Goal: Task Accomplishment & Management: Manage account settings

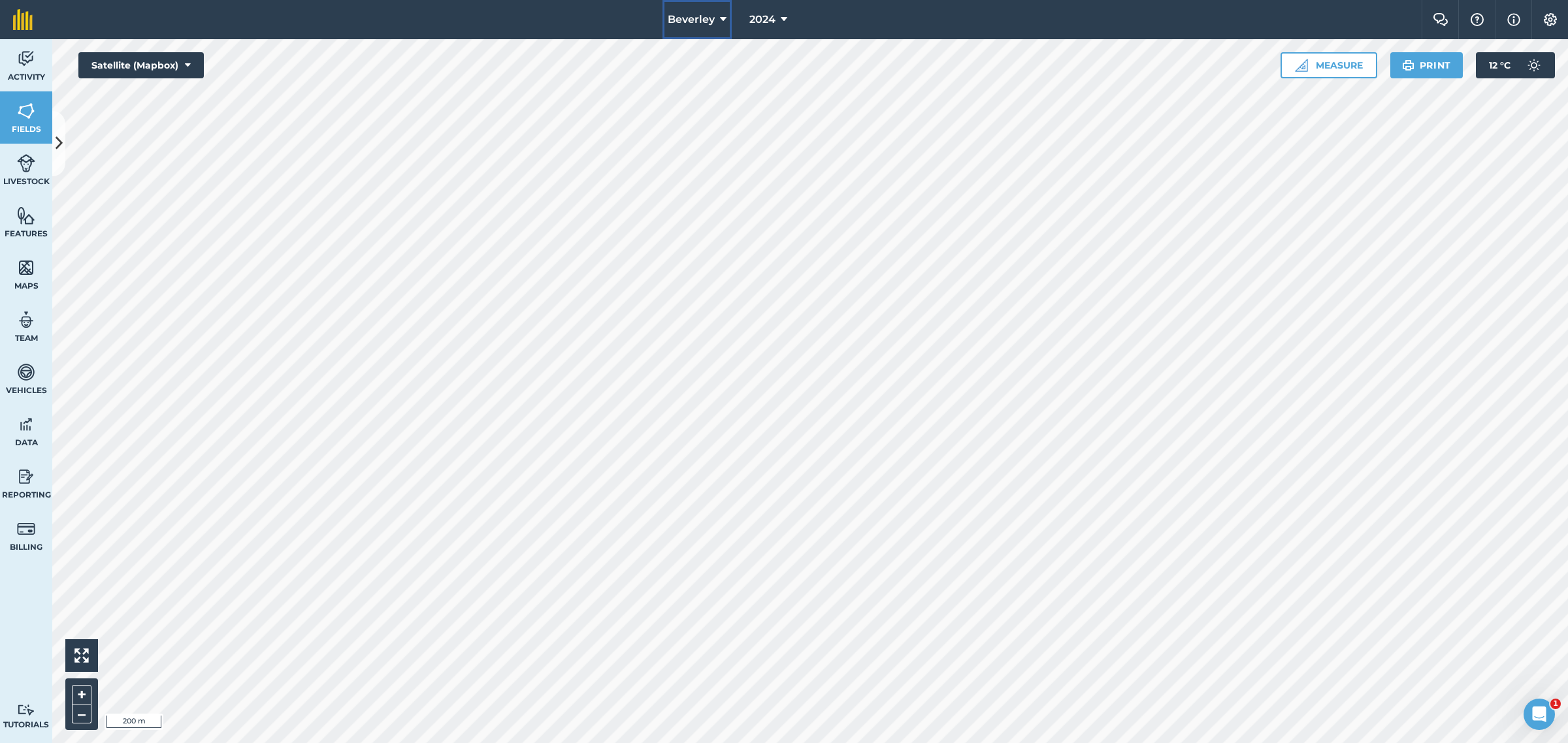
click at [702, 14] on span "Beverley" at bounding box center [690, 19] width 47 height 15
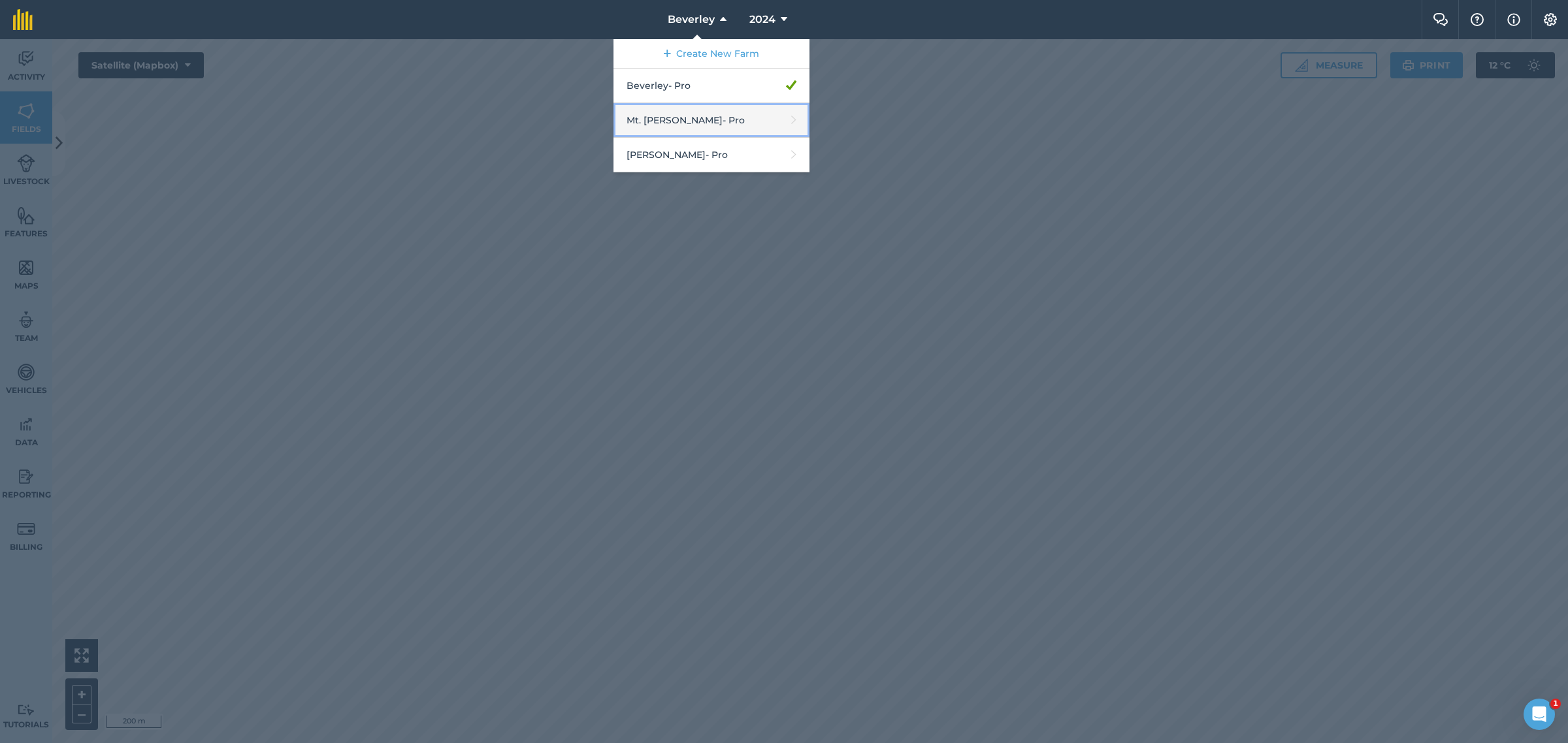
click at [671, 113] on link "Mt. [PERSON_NAME] - Pro" at bounding box center [711, 120] width 196 height 35
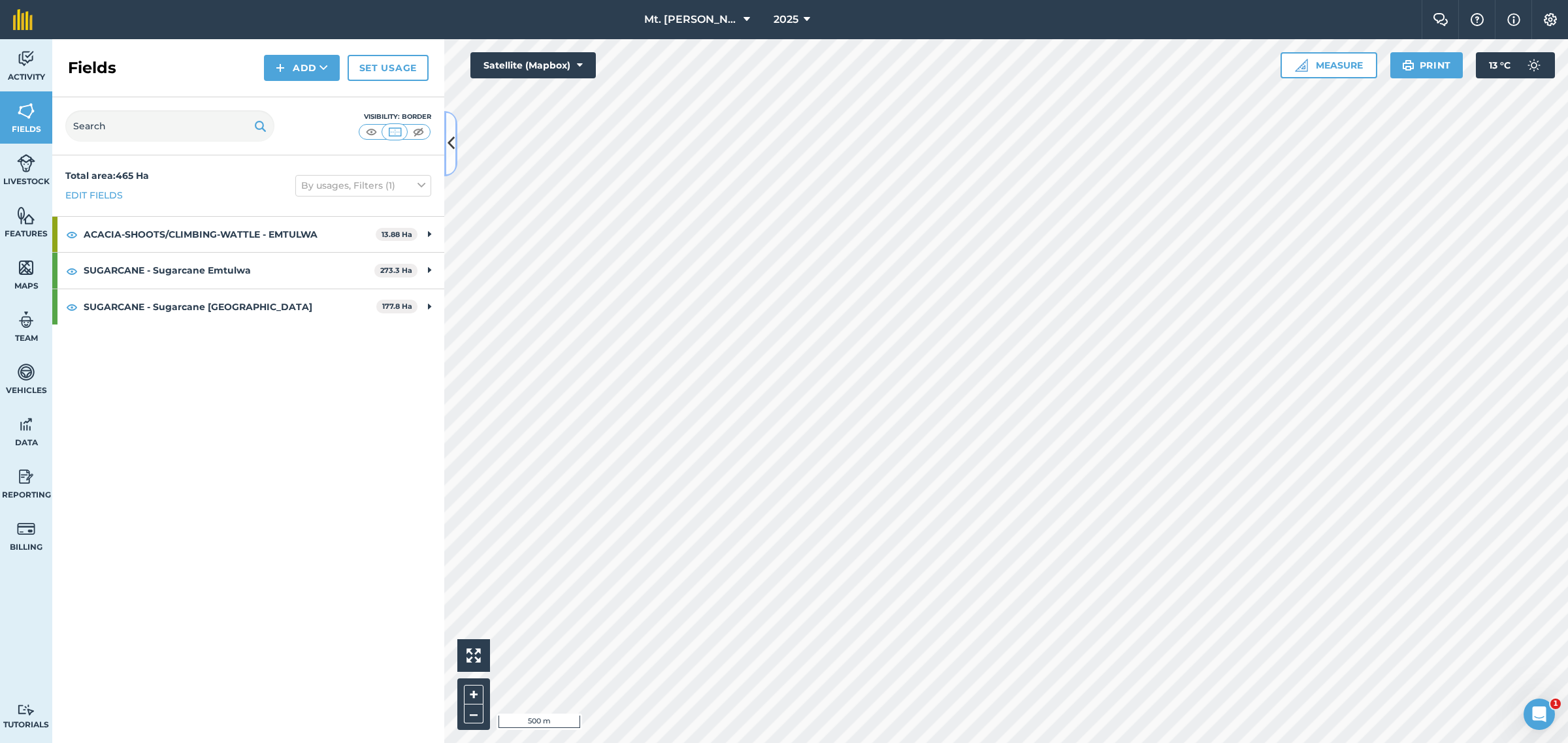
click at [449, 142] on icon at bounding box center [450, 143] width 7 height 23
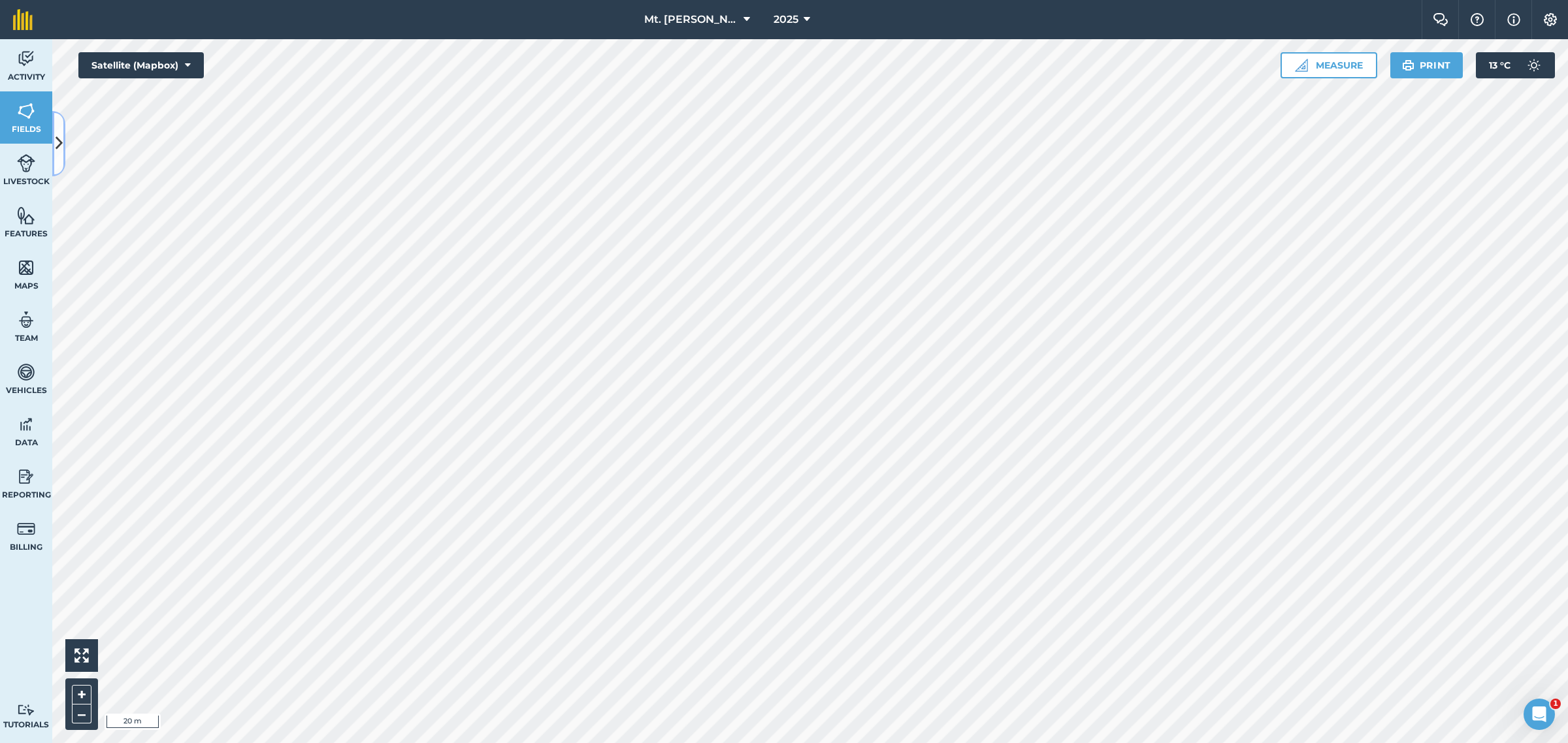
click at [53, 138] on button at bounding box center [59, 144] width 13 height 65
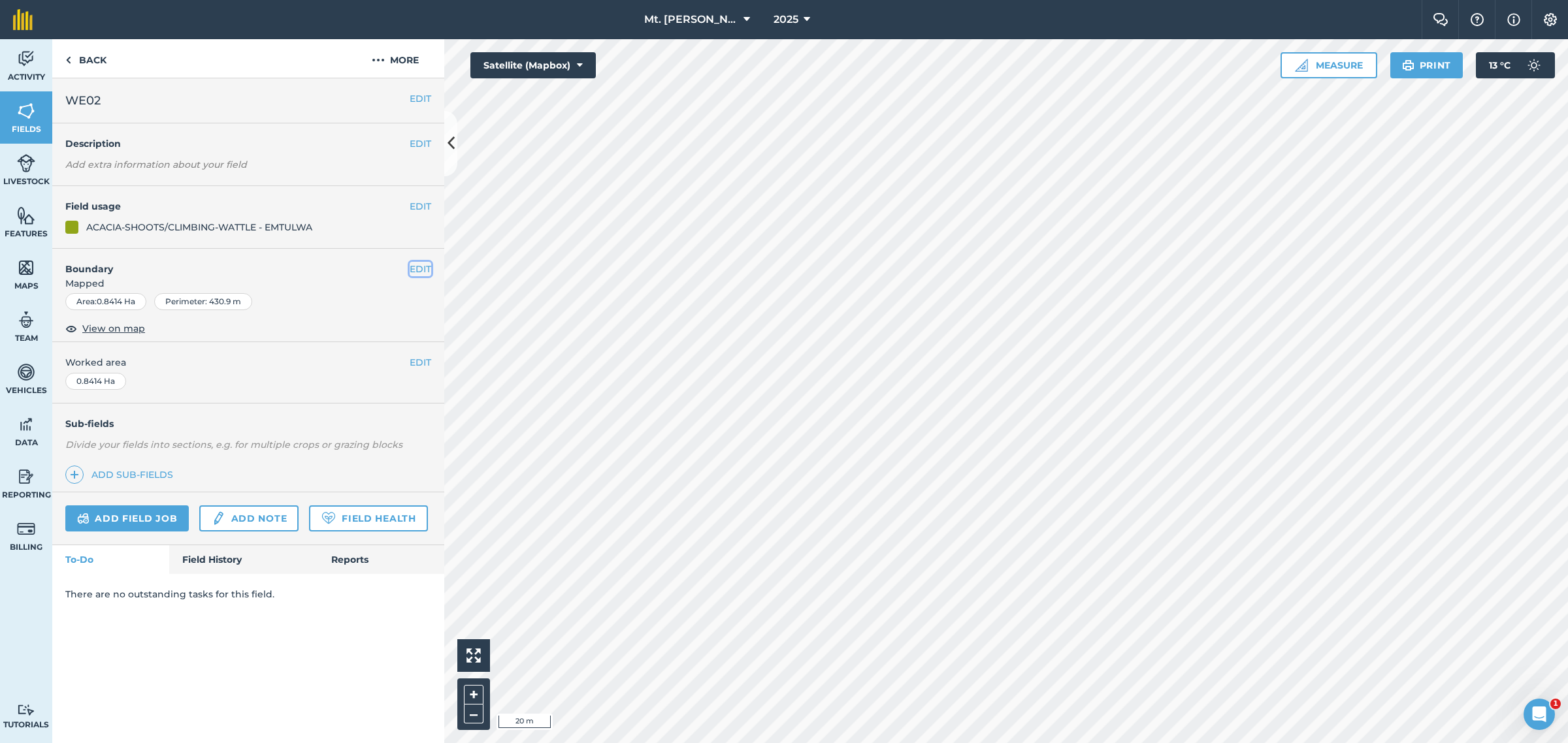
click at [423, 263] on button "EDIT" at bounding box center [420, 268] width 21 height 14
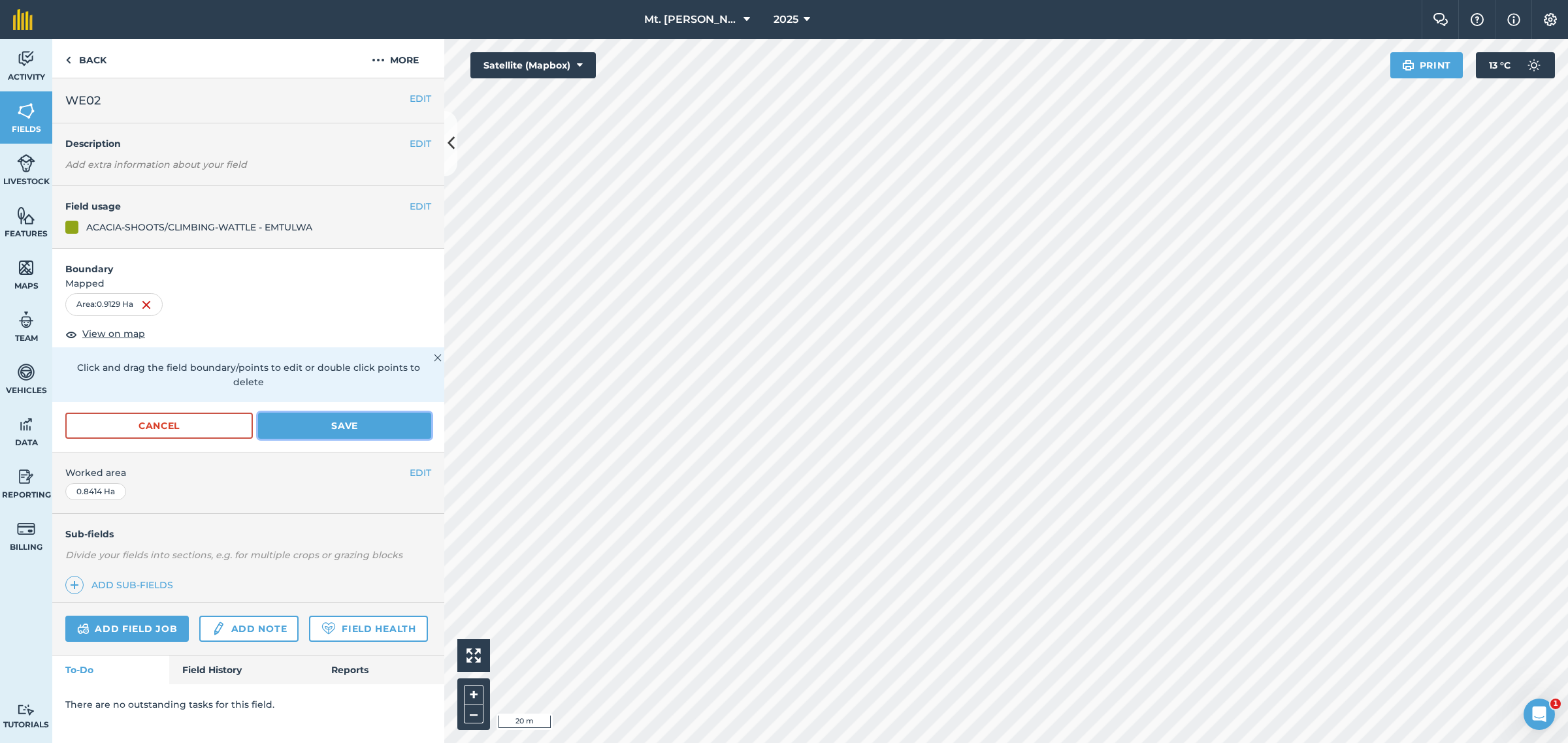
click at [343, 412] on button "Save" at bounding box center [344, 425] width 173 height 26
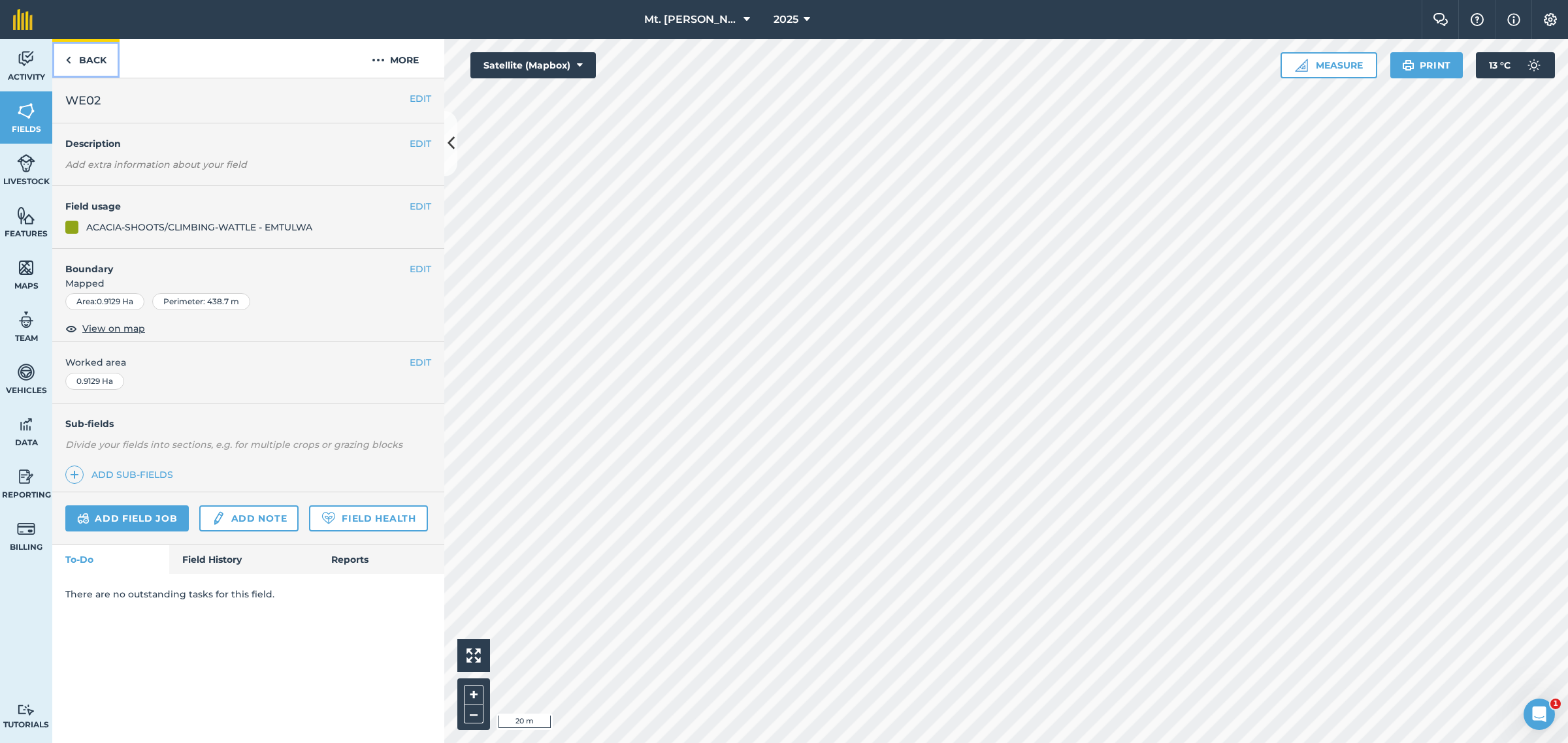
click at [70, 56] on img at bounding box center [68, 60] width 6 height 15
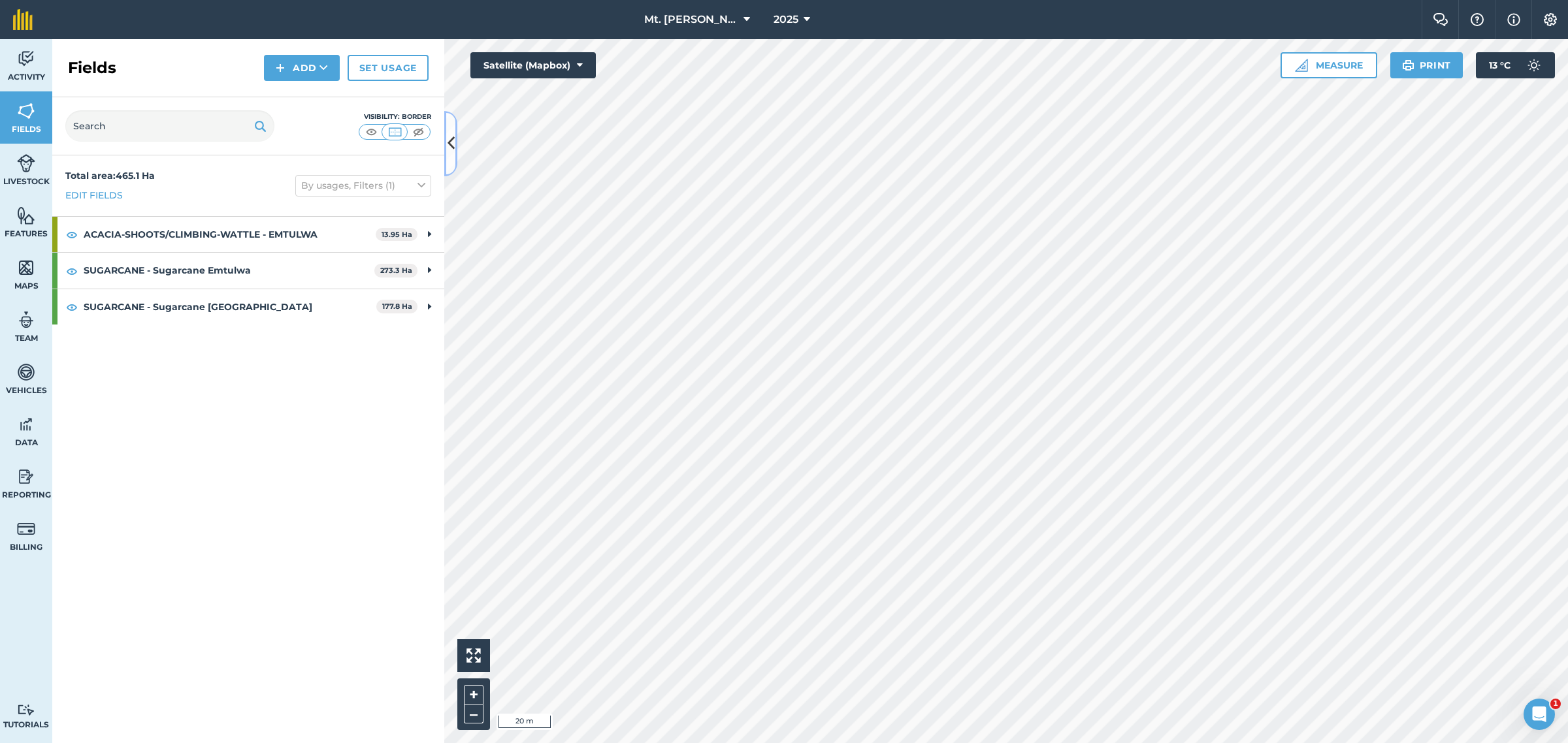
click at [451, 141] on icon at bounding box center [450, 143] width 7 height 23
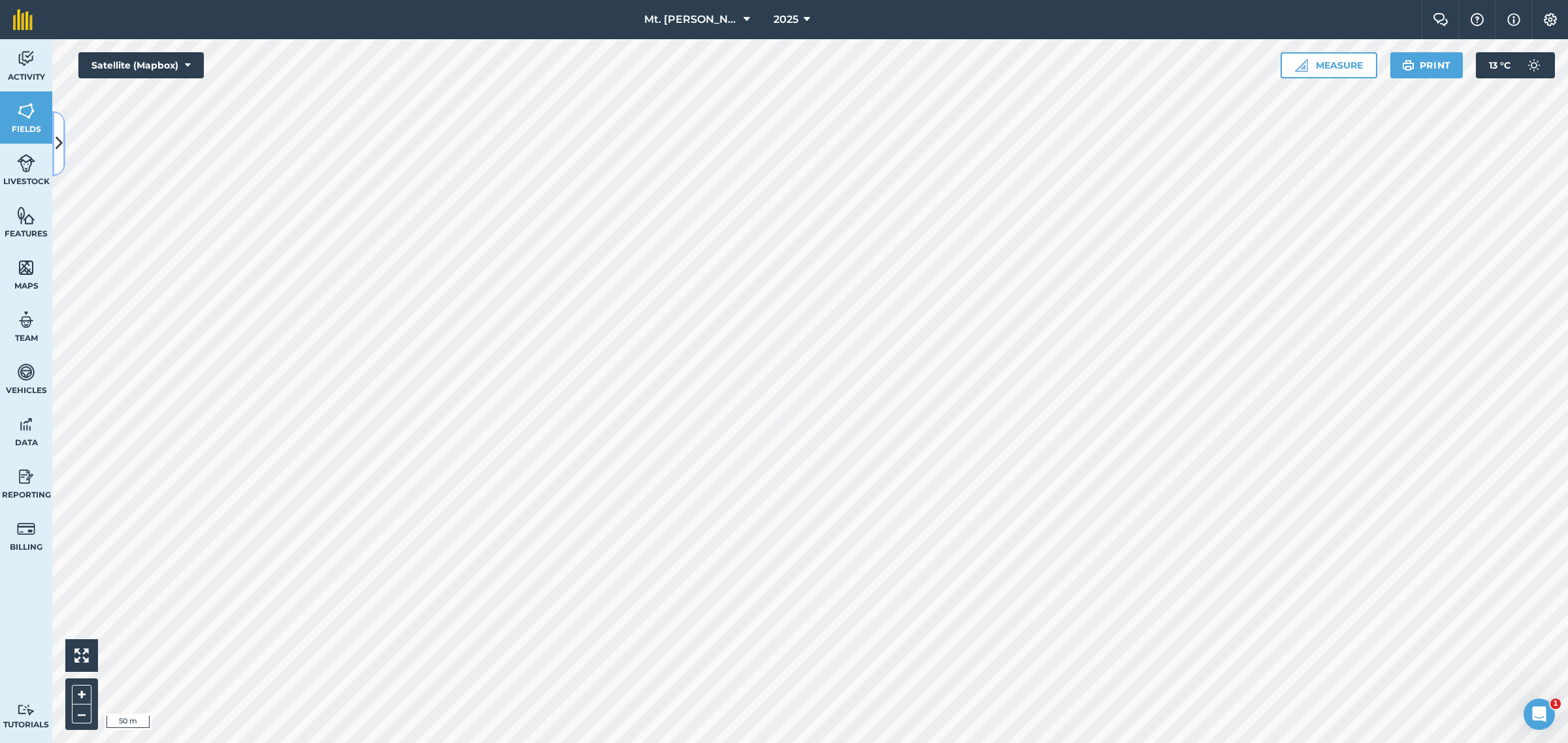
click at [58, 135] on icon at bounding box center [59, 143] width 7 height 23
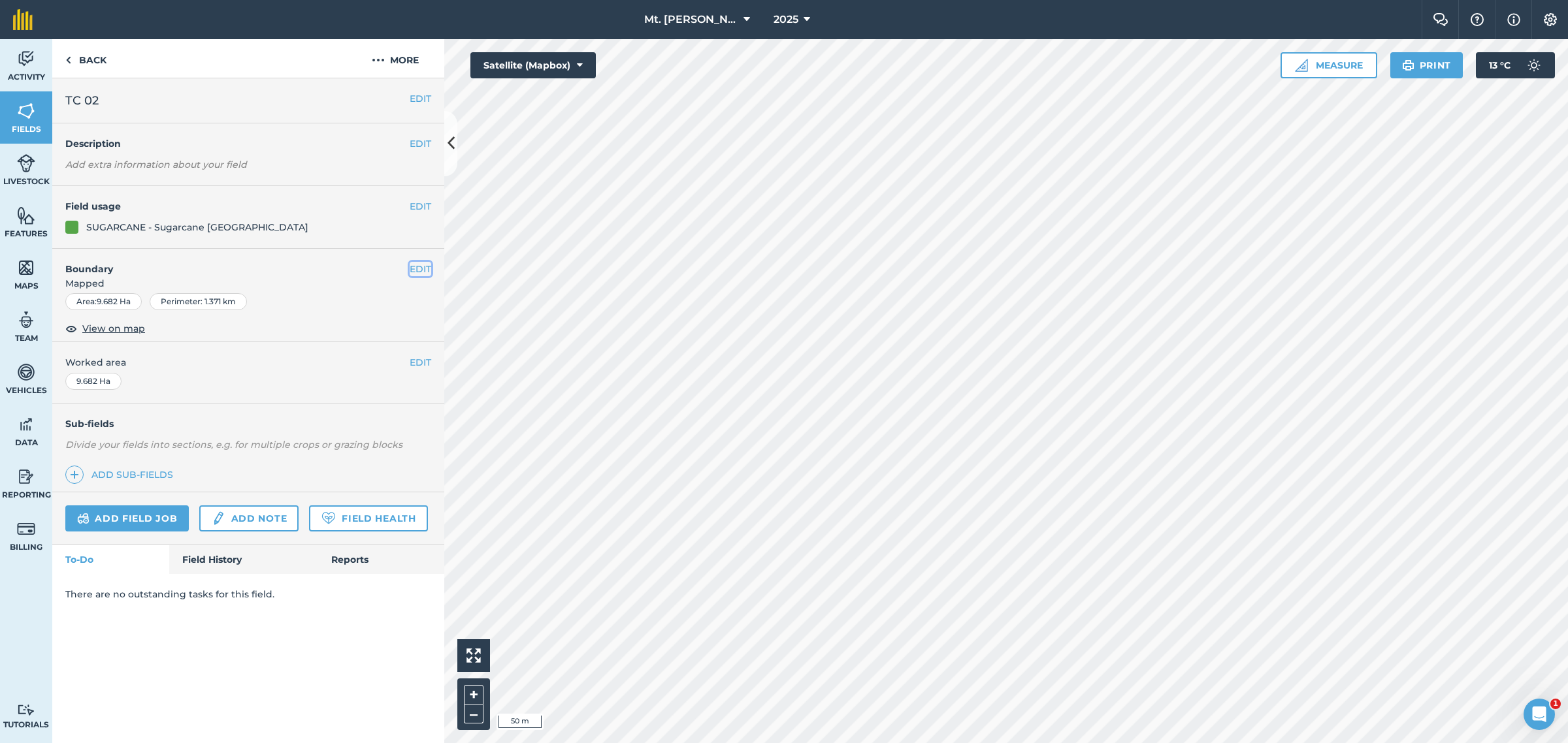
click at [419, 270] on button "EDIT" at bounding box center [420, 268] width 21 height 14
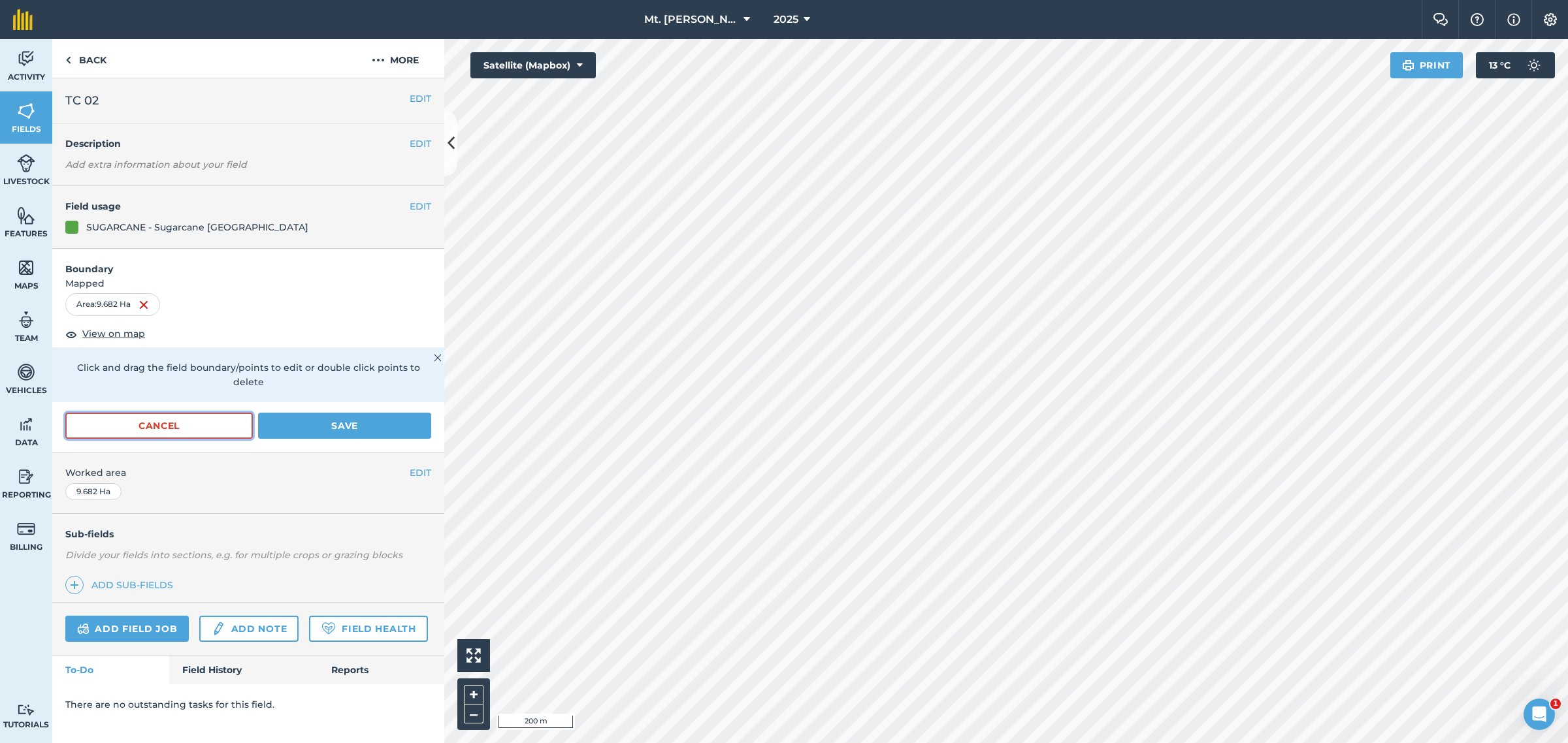
click at [173, 414] on button "Cancel" at bounding box center [159, 425] width 187 height 26
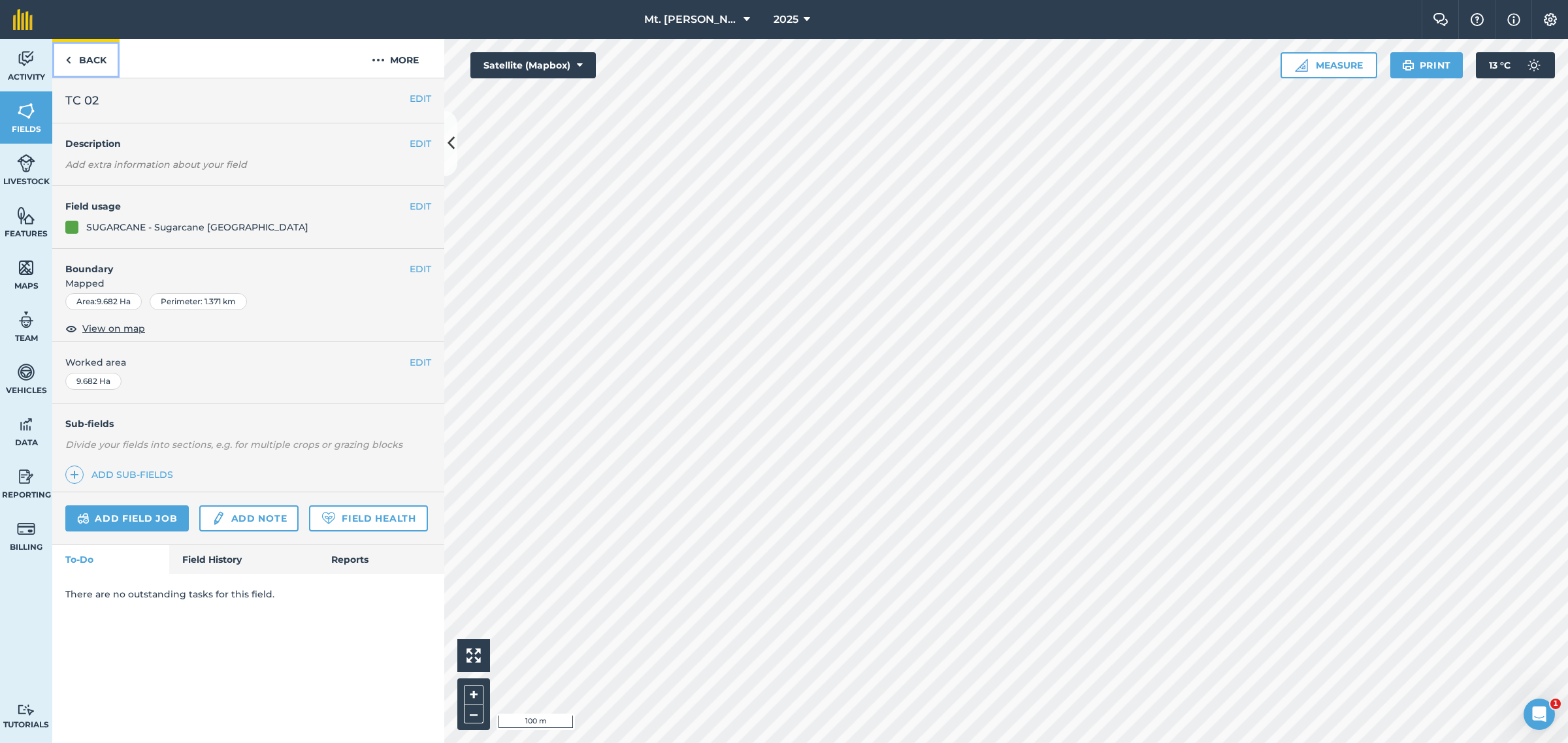
click at [80, 62] on link "Back" at bounding box center [86, 59] width 67 height 38
click at [412, 268] on button "EDIT" at bounding box center [420, 268] width 21 height 14
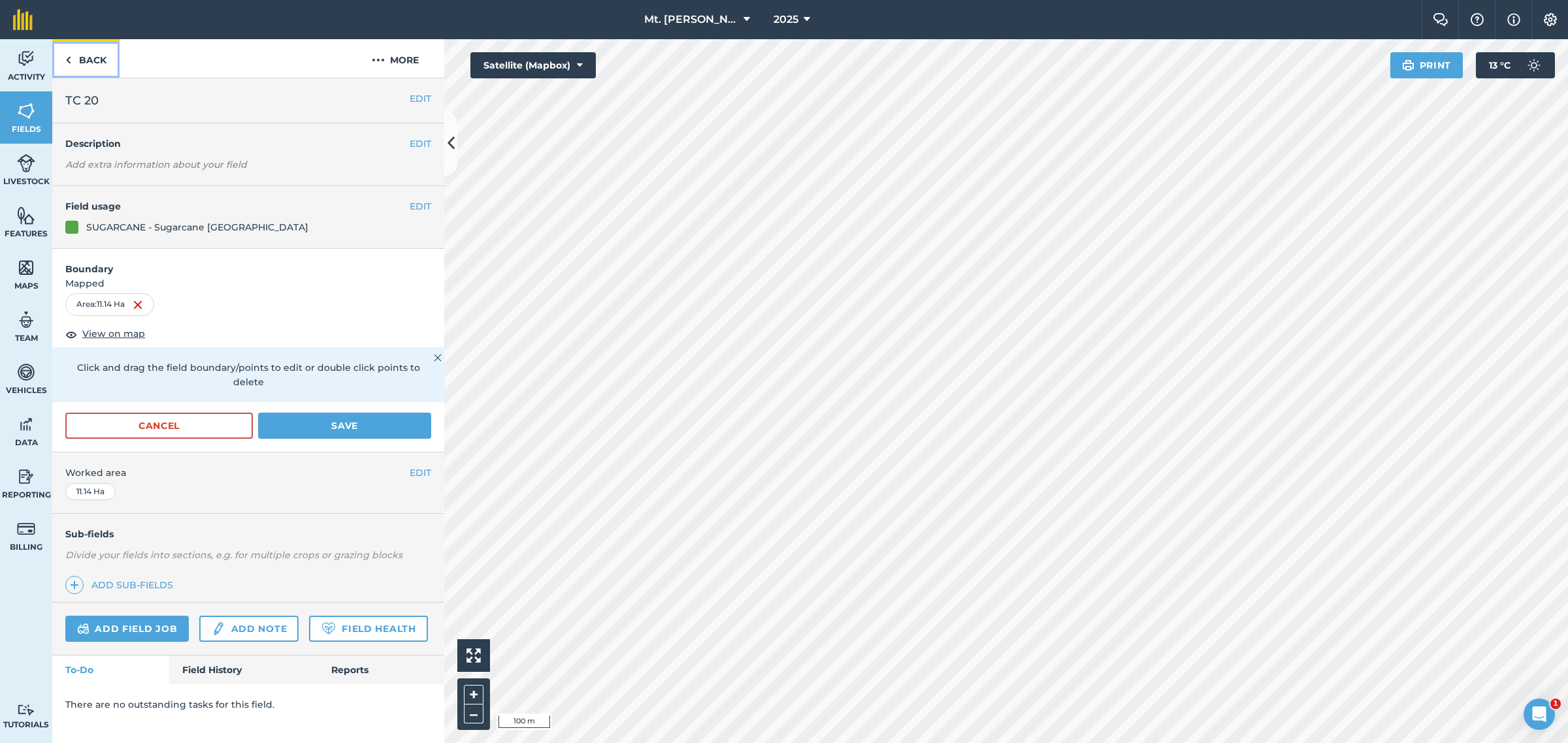
click at [69, 54] on img at bounding box center [68, 60] width 6 height 15
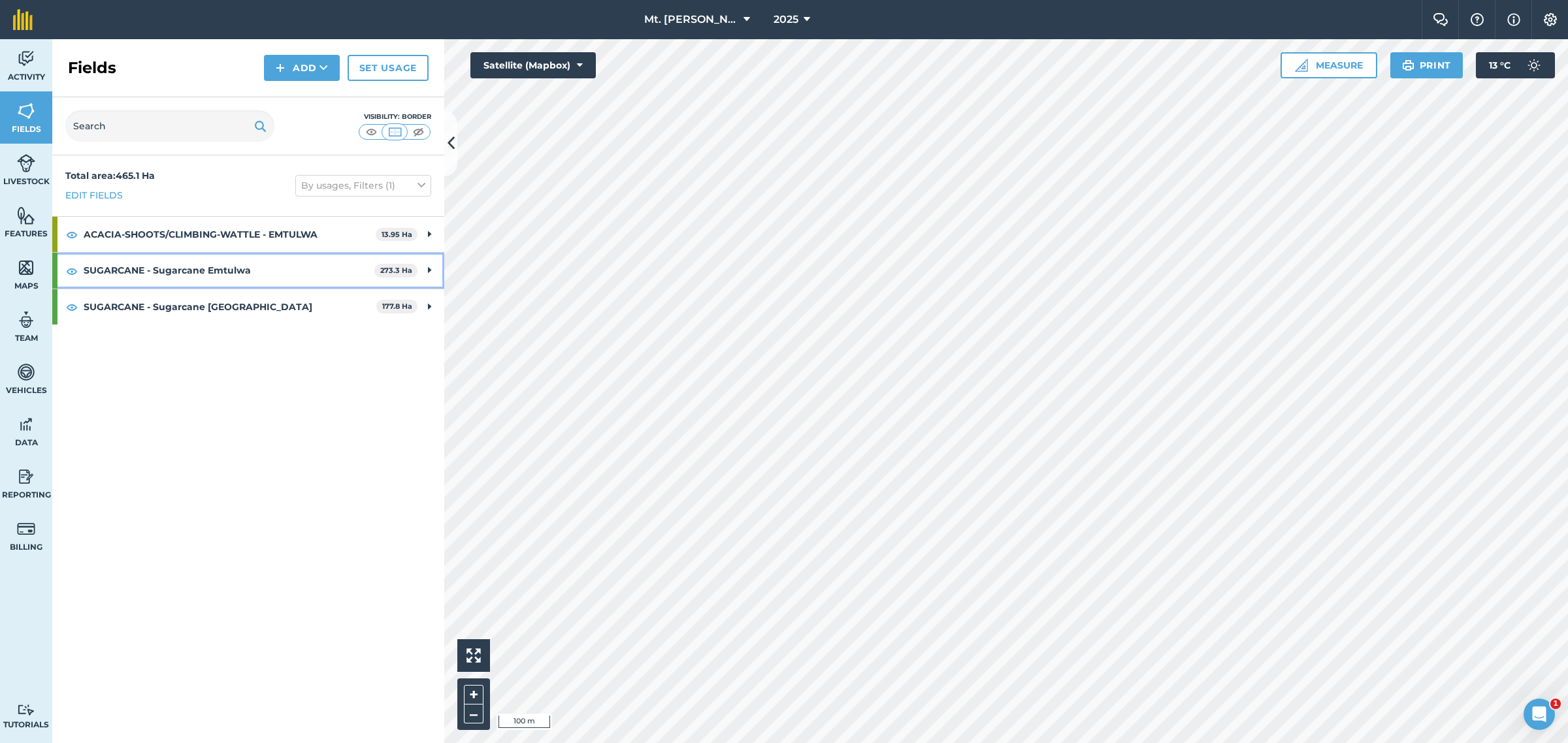
click at [429, 280] on div "SUGARCANE - Sugarcane Emtulwa 273.3 Ha" at bounding box center [248, 270] width 392 height 36
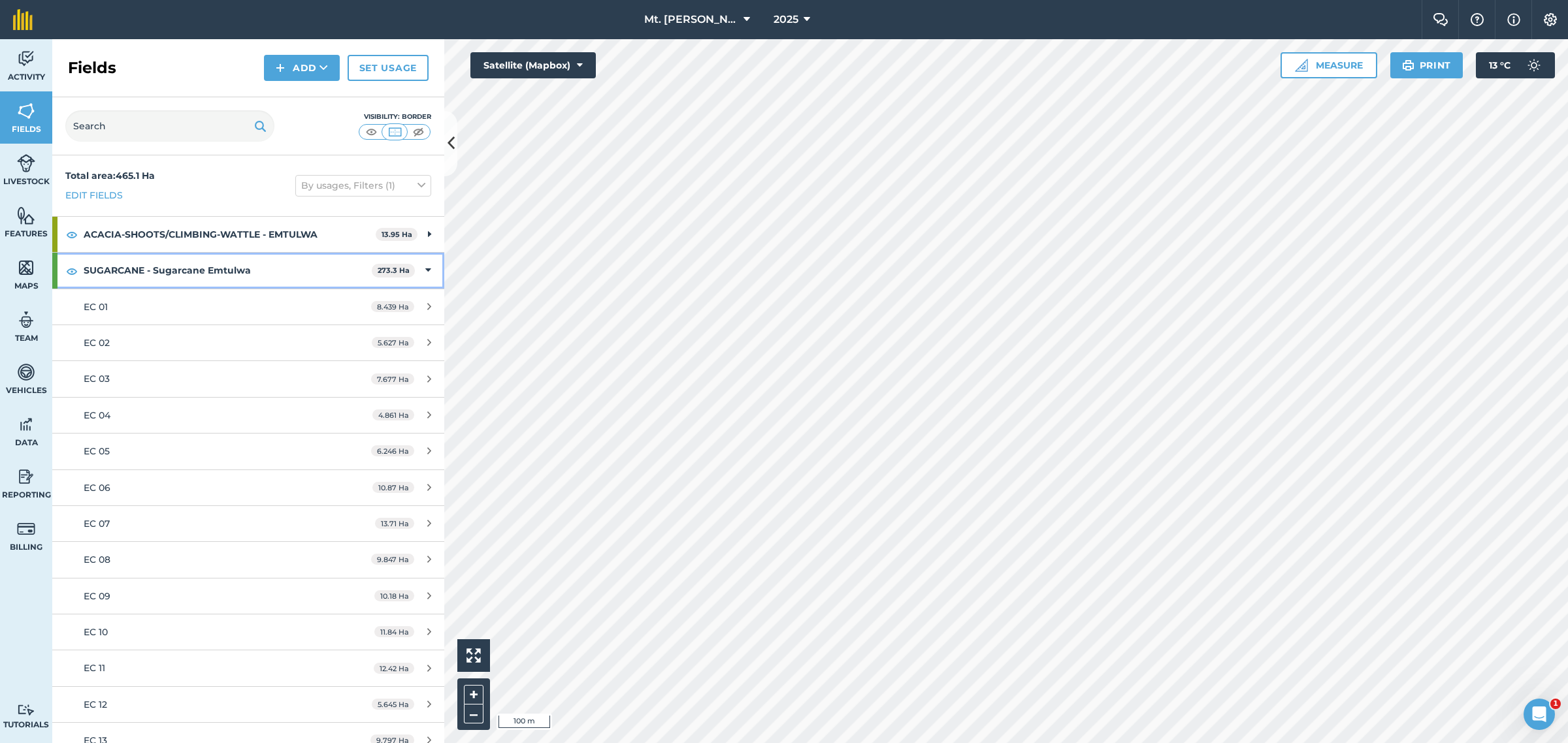
click at [419, 273] on div "SUGARCANE - Sugarcane Emtulwa 273.3 Ha" at bounding box center [248, 270] width 392 height 36
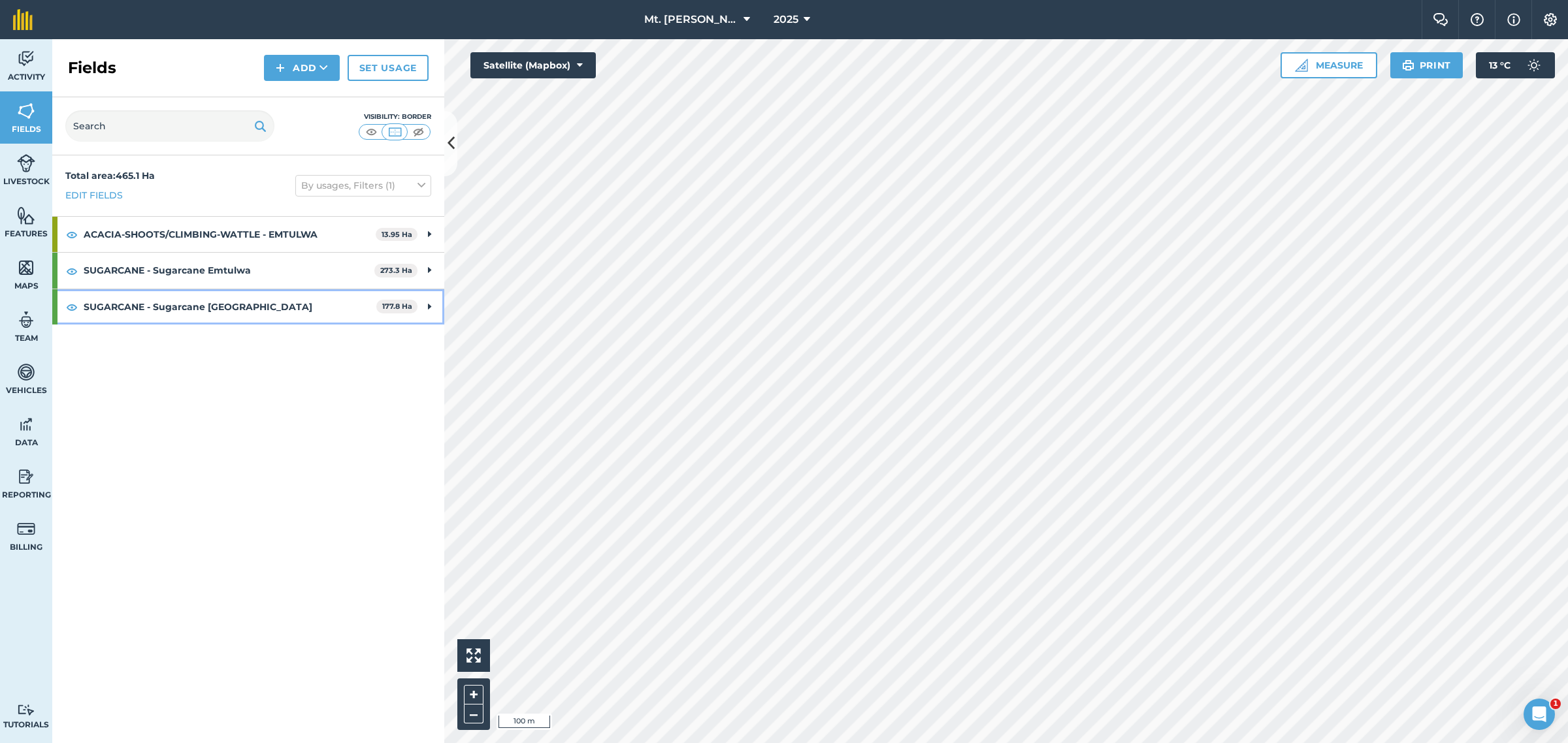
click at [429, 301] on icon at bounding box center [429, 307] width 3 height 14
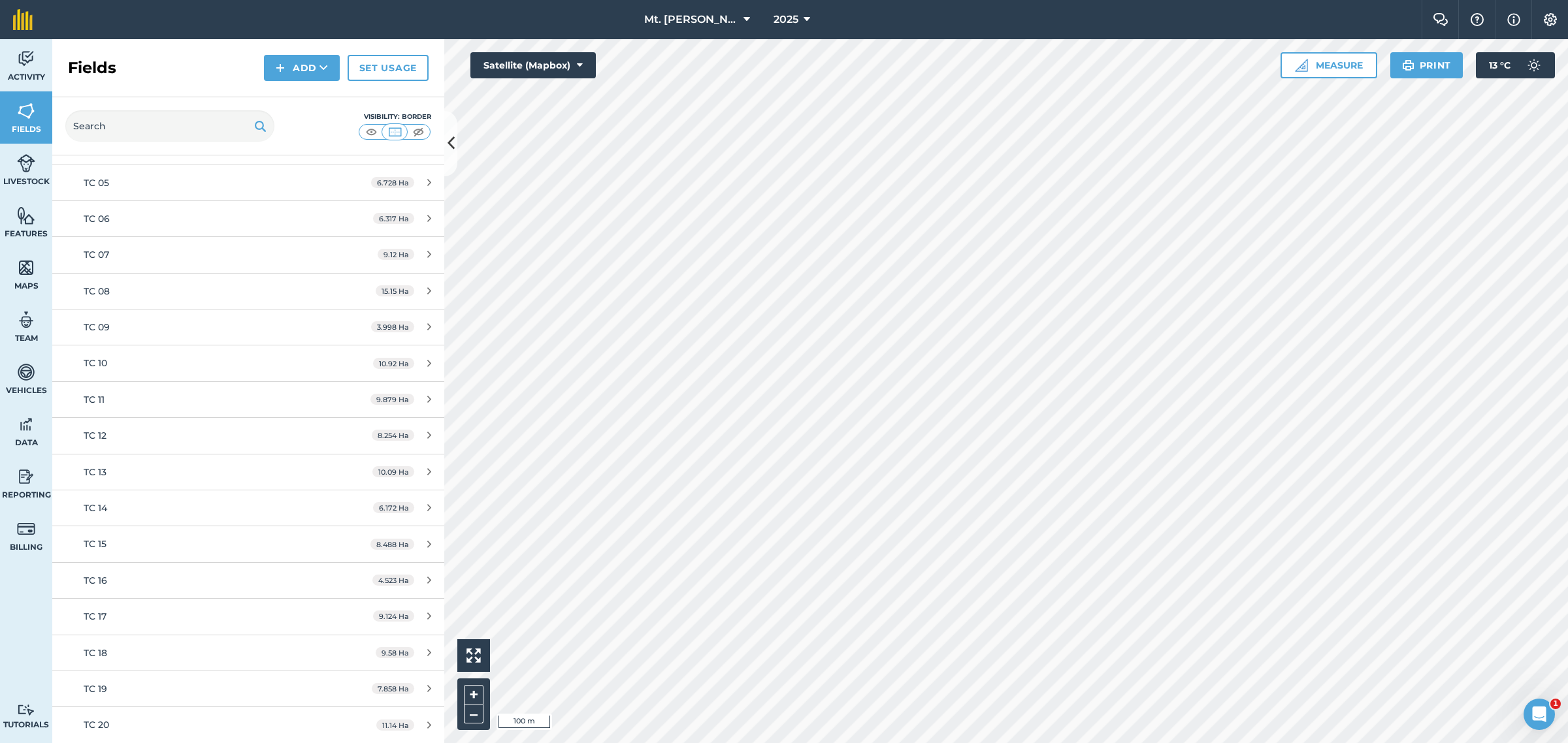
scroll to position [309, 0]
click at [449, 141] on icon at bounding box center [450, 143] width 7 height 23
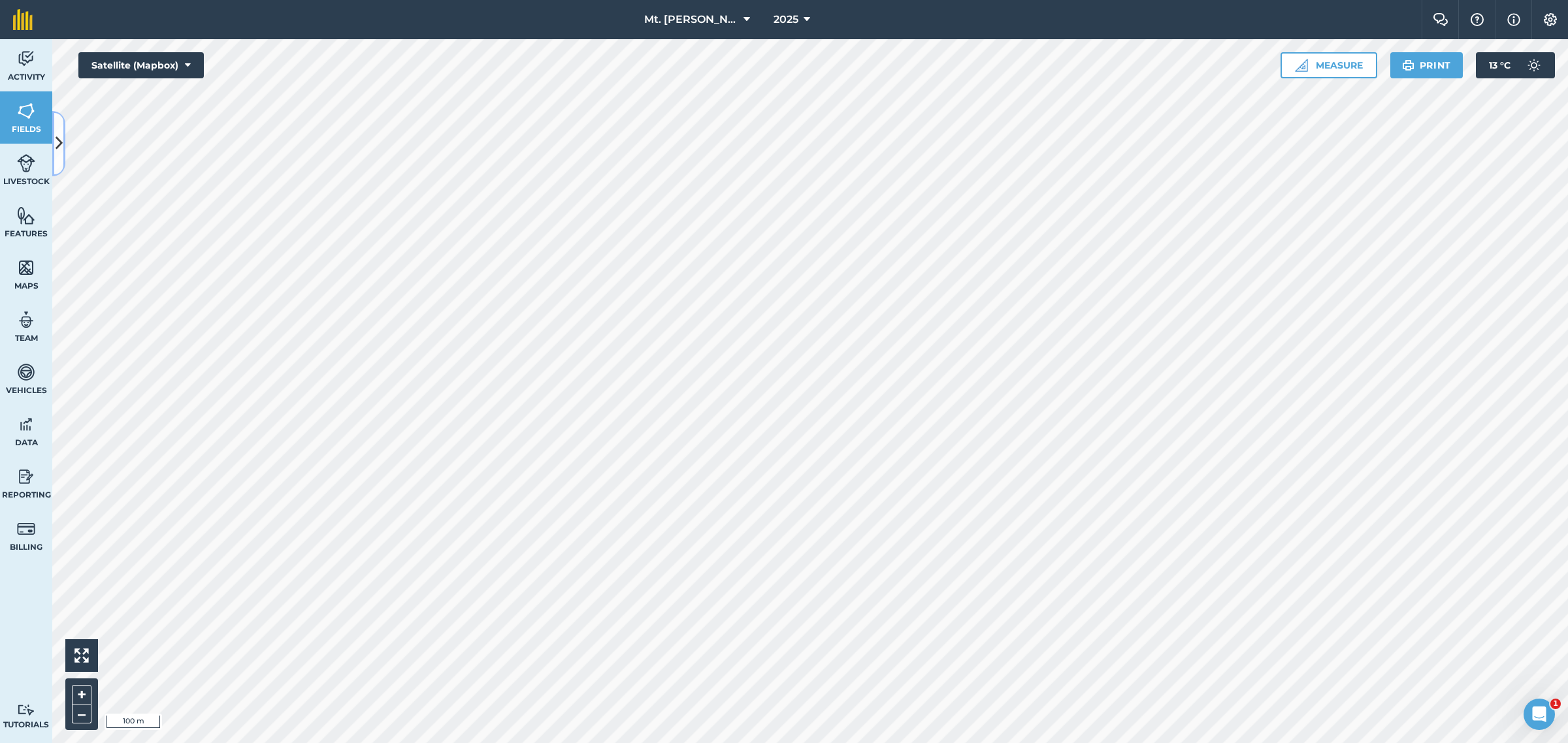
click at [57, 144] on icon at bounding box center [59, 143] width 7 height 23
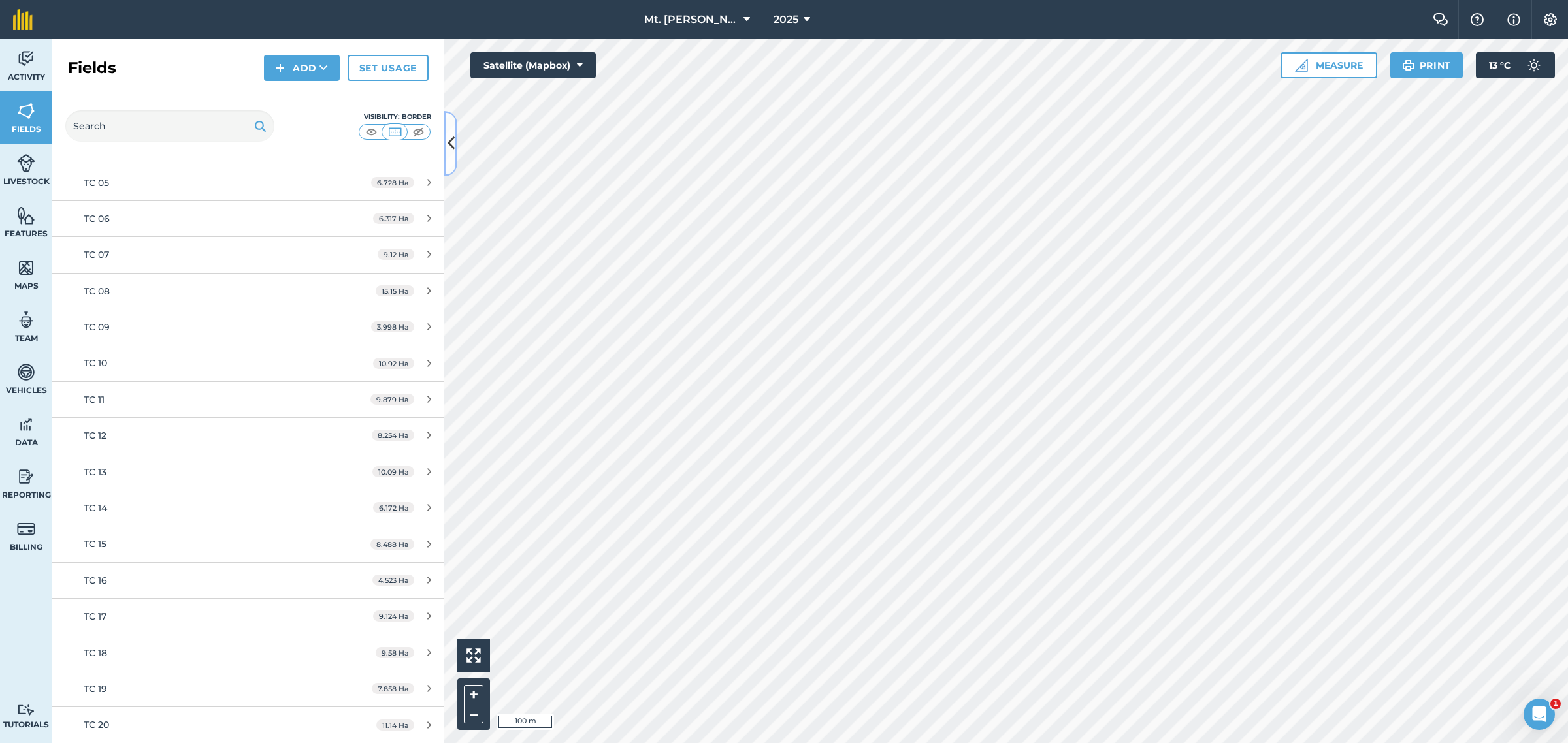
click at [448, 146] on icon at bounding box center [450, 143] width 7 height 23
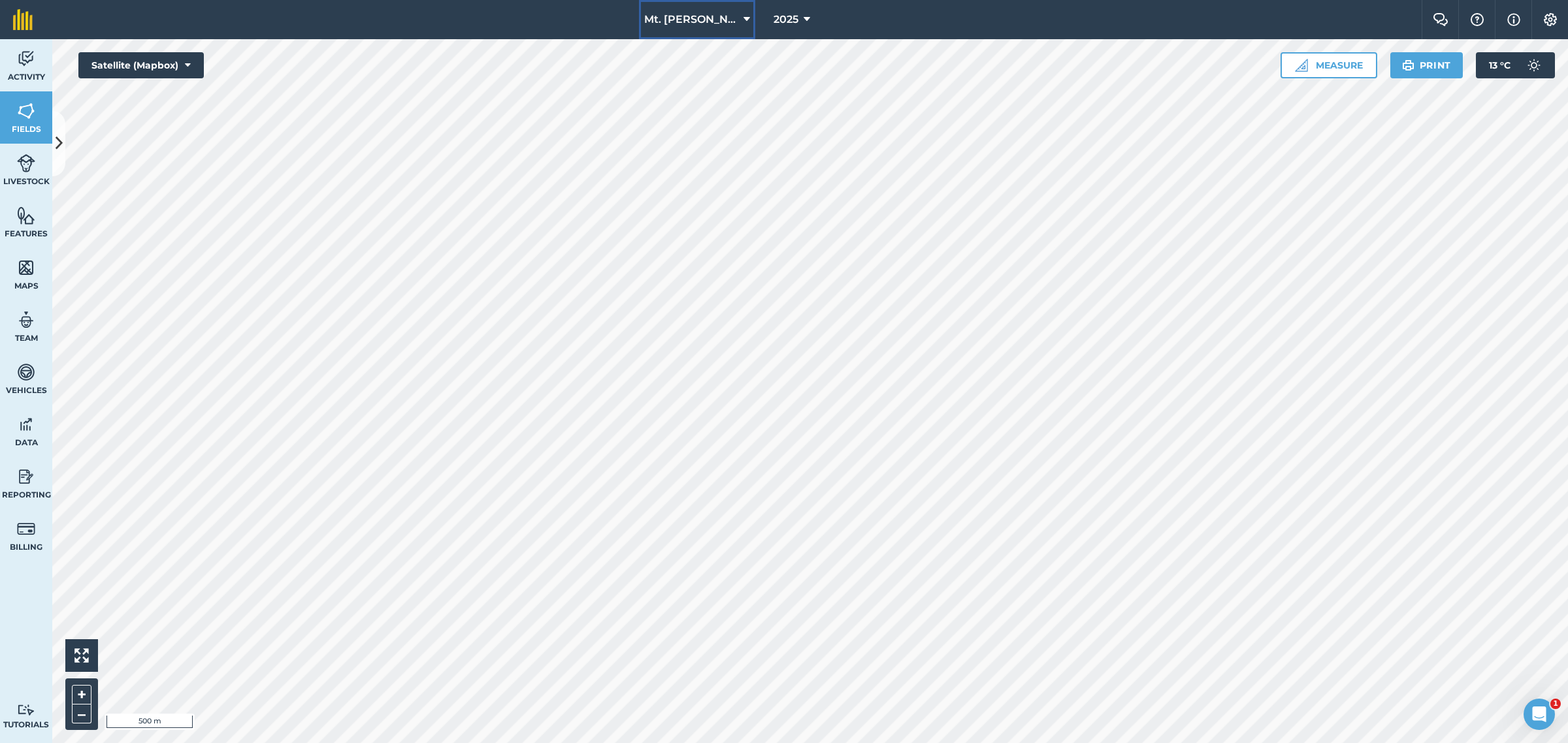
click at [743, 16] on icon at bounding box center [746, 19] width 7 height 15
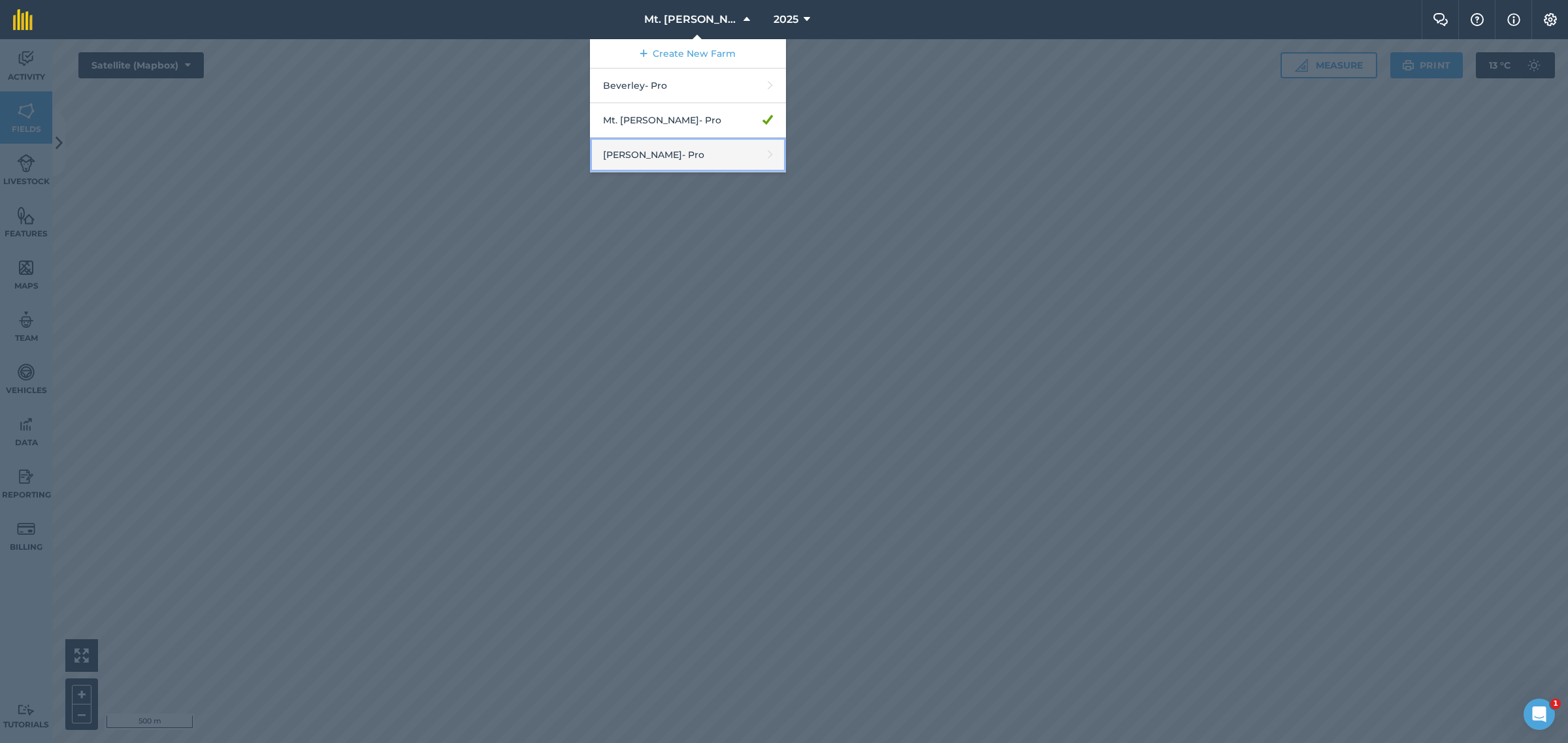
click at [664, 160] on link "[PERSON_NAME] - Pro" at bounding box center [688, 155] width 196 height 35
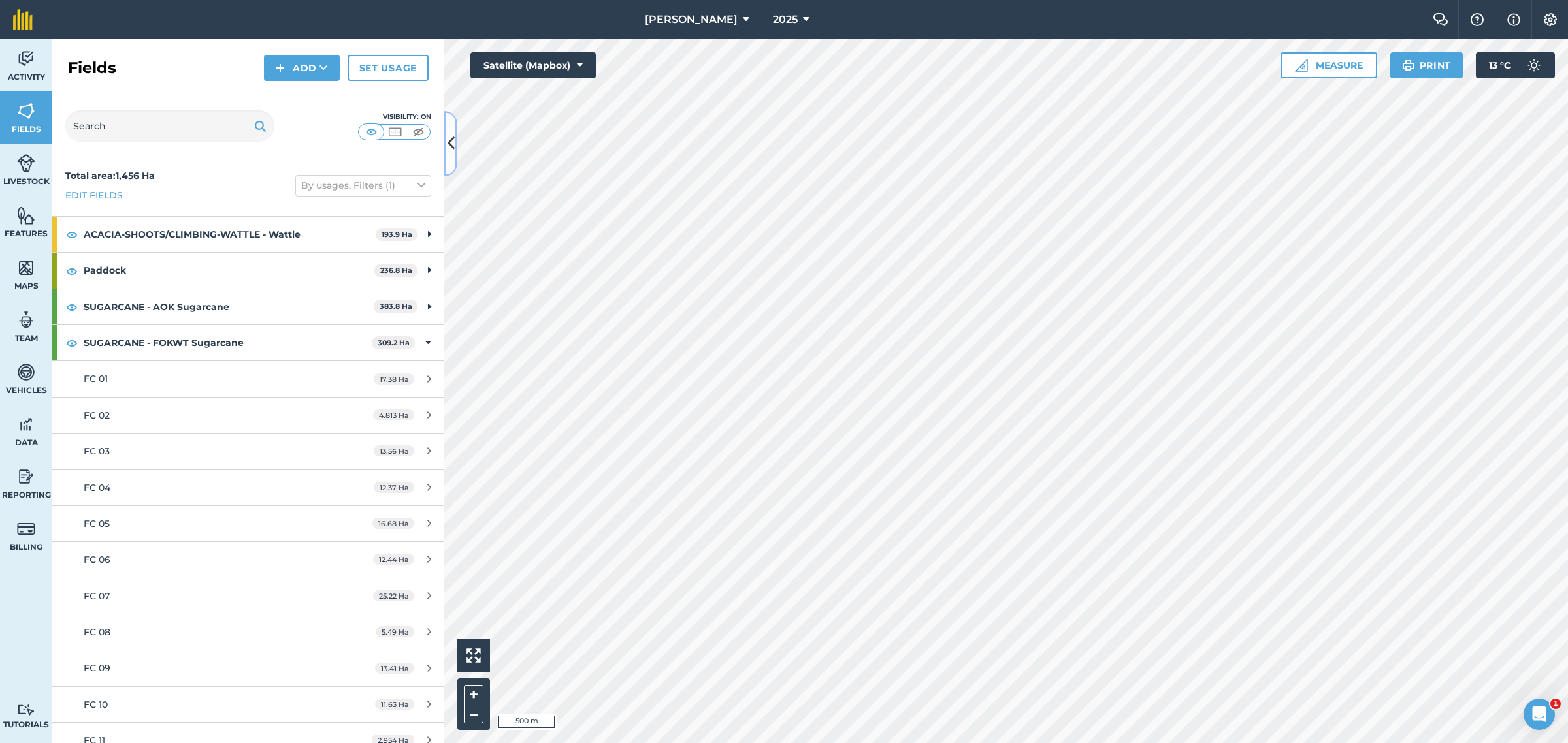
click at [449, 142] on icon at bounding box center [450, 143] width 7 height 23
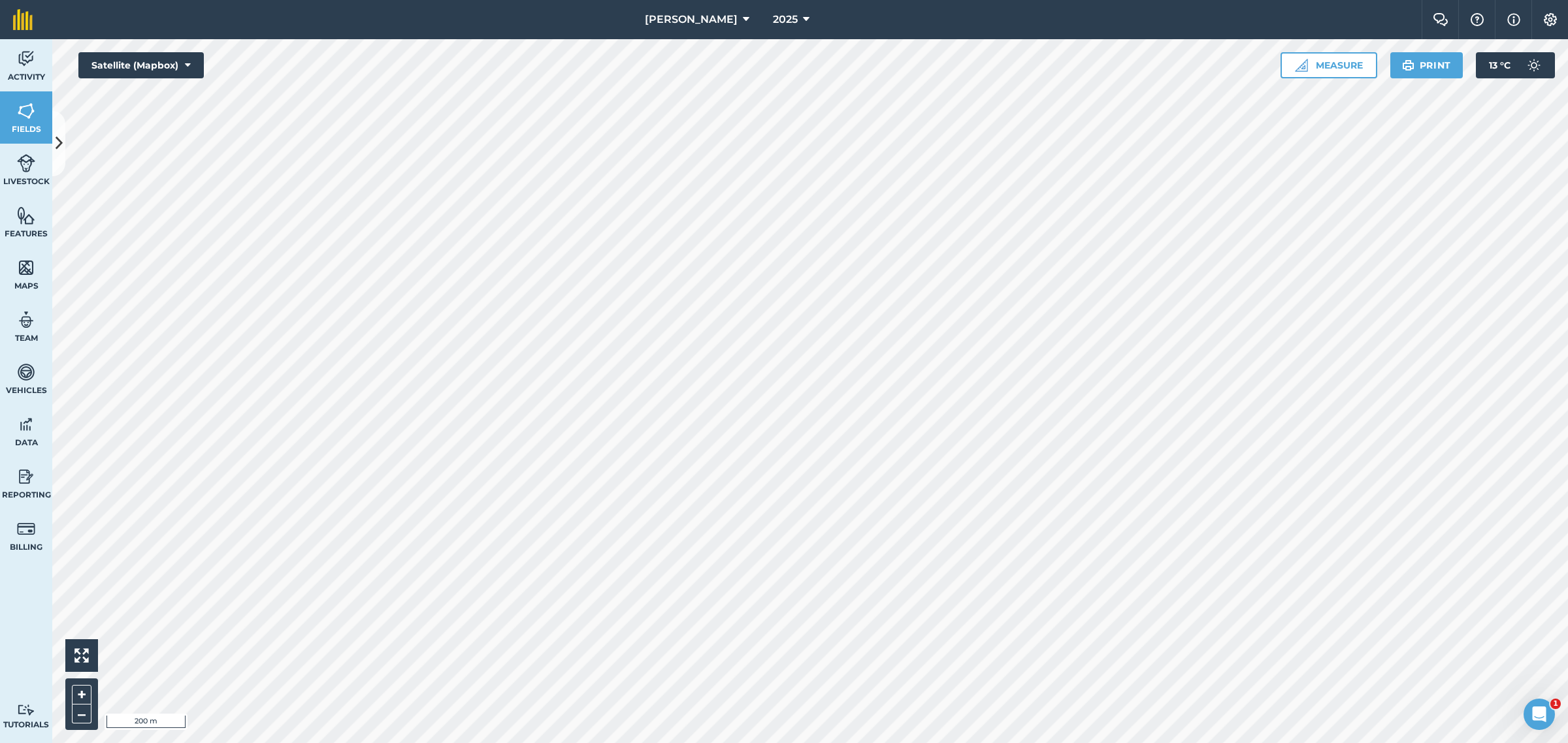
click at [12, 657] on div "Activity Fields Livestock Features Maps Team Vehicles Data Reporting Billing Tu…" at bounding box center [784, 391] width 1568 height 704
click at [64, 152] on button at bounding box center [59, 144] width 13 height 65
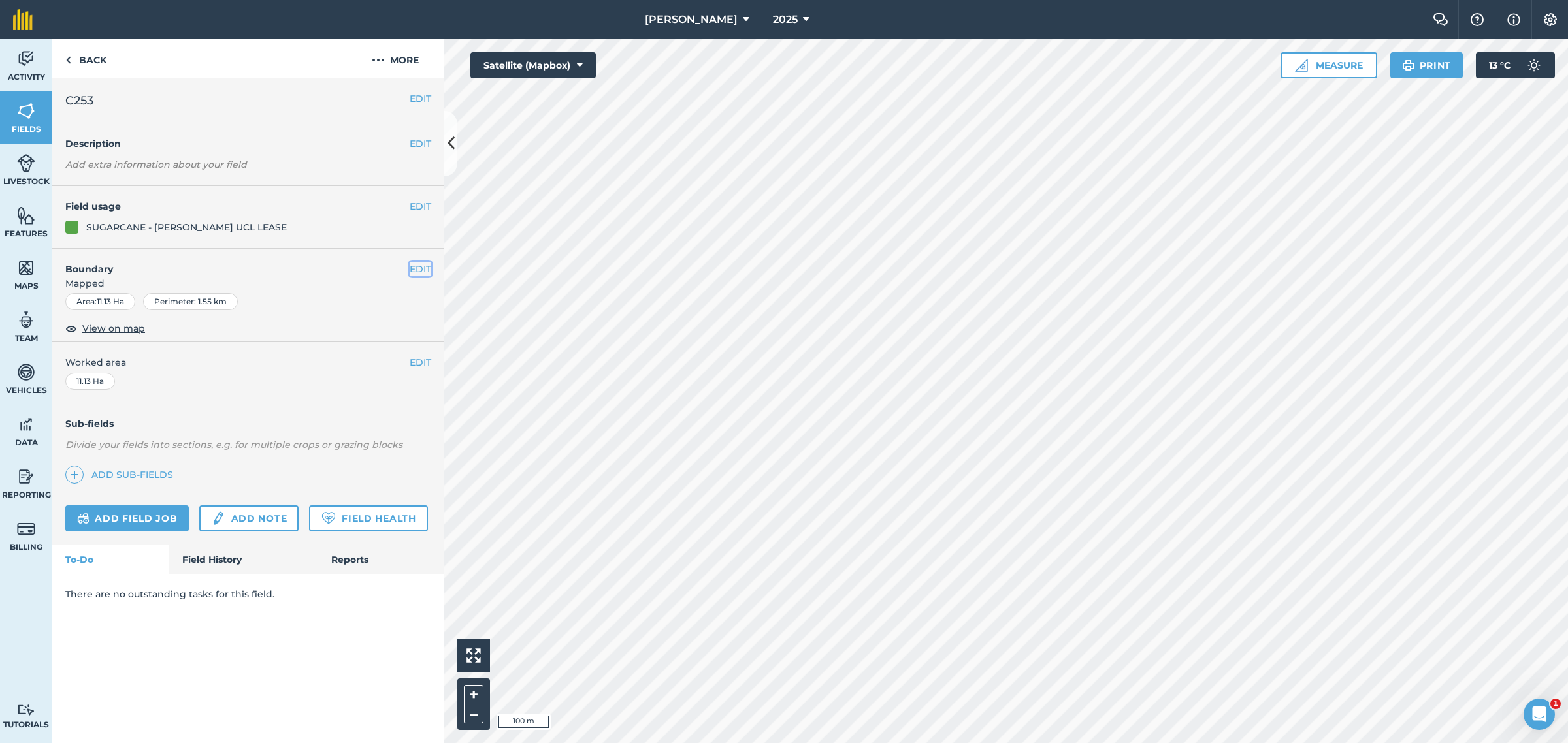
click at [418, 269] on button "EDIT" at bounding box center [420, 268] width 21 height 14
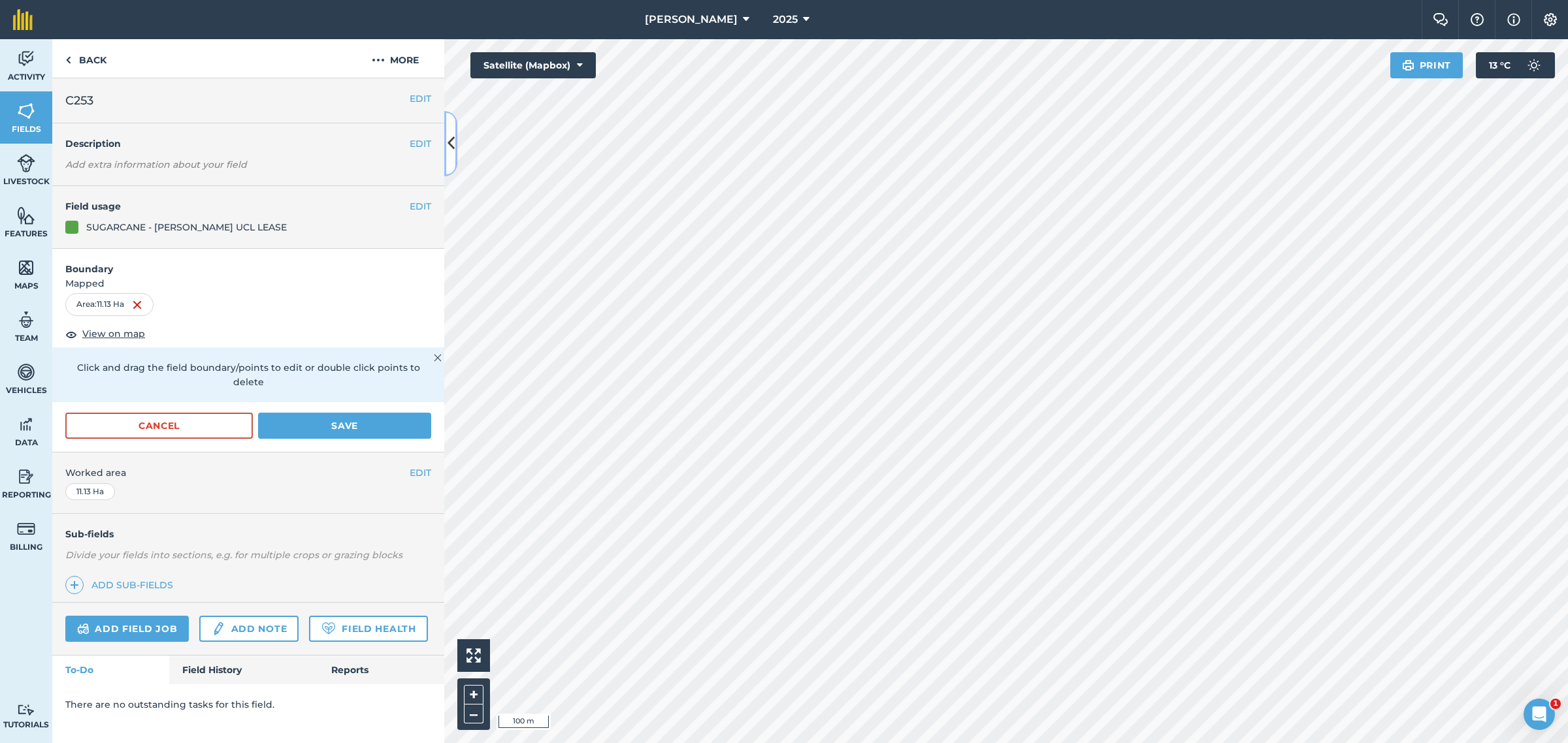
click at [451, 147] on icon at bounding box center [450, 143] width 7 height 23
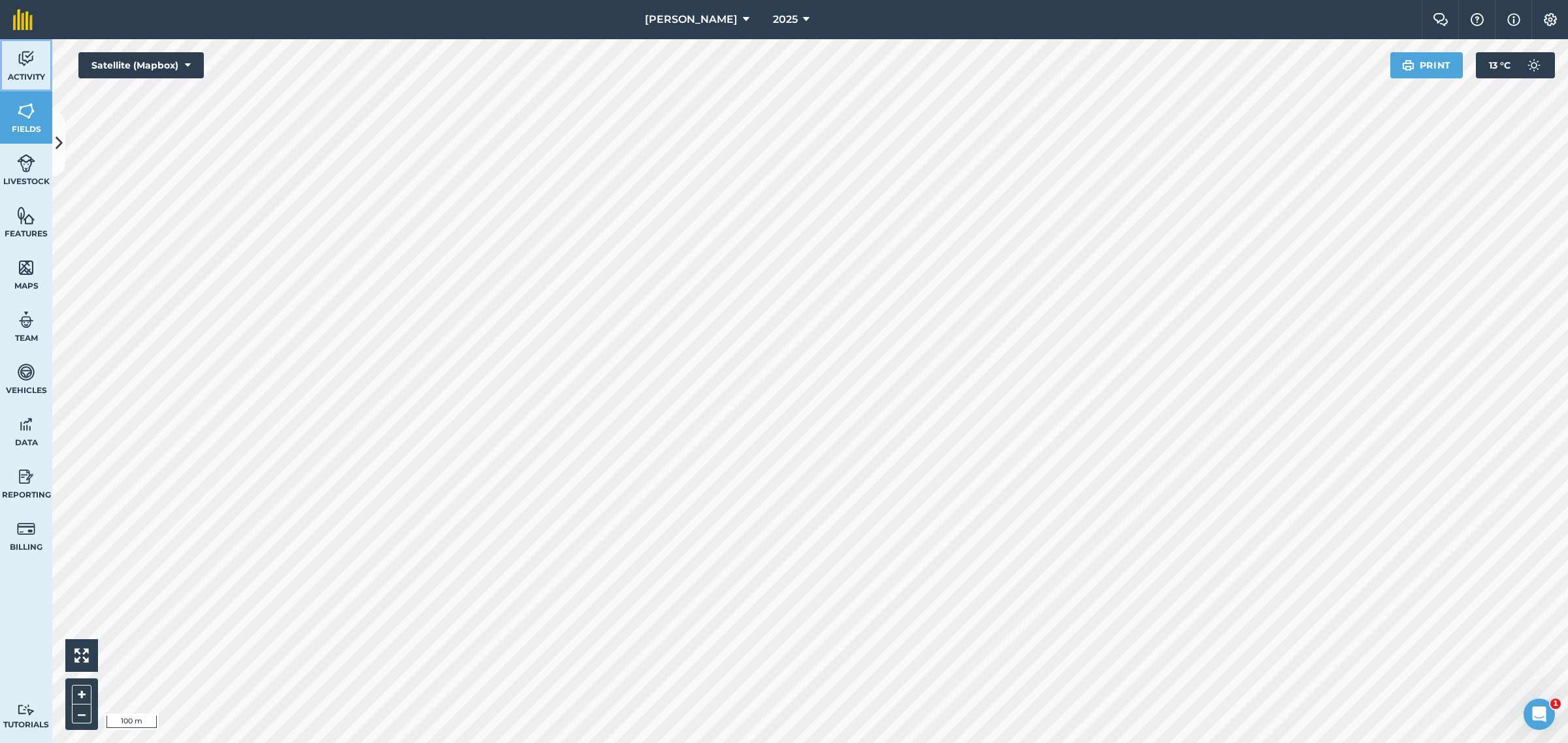
click at [28, 75] on span "Activity" at bounding box center [26, 77] width 52 height 11
click at [134, 119] on img at bounding box center [131, 120] width 16 height 13
click at [58, 140] on icon at bounding box center [59, 143] width 7 height 23
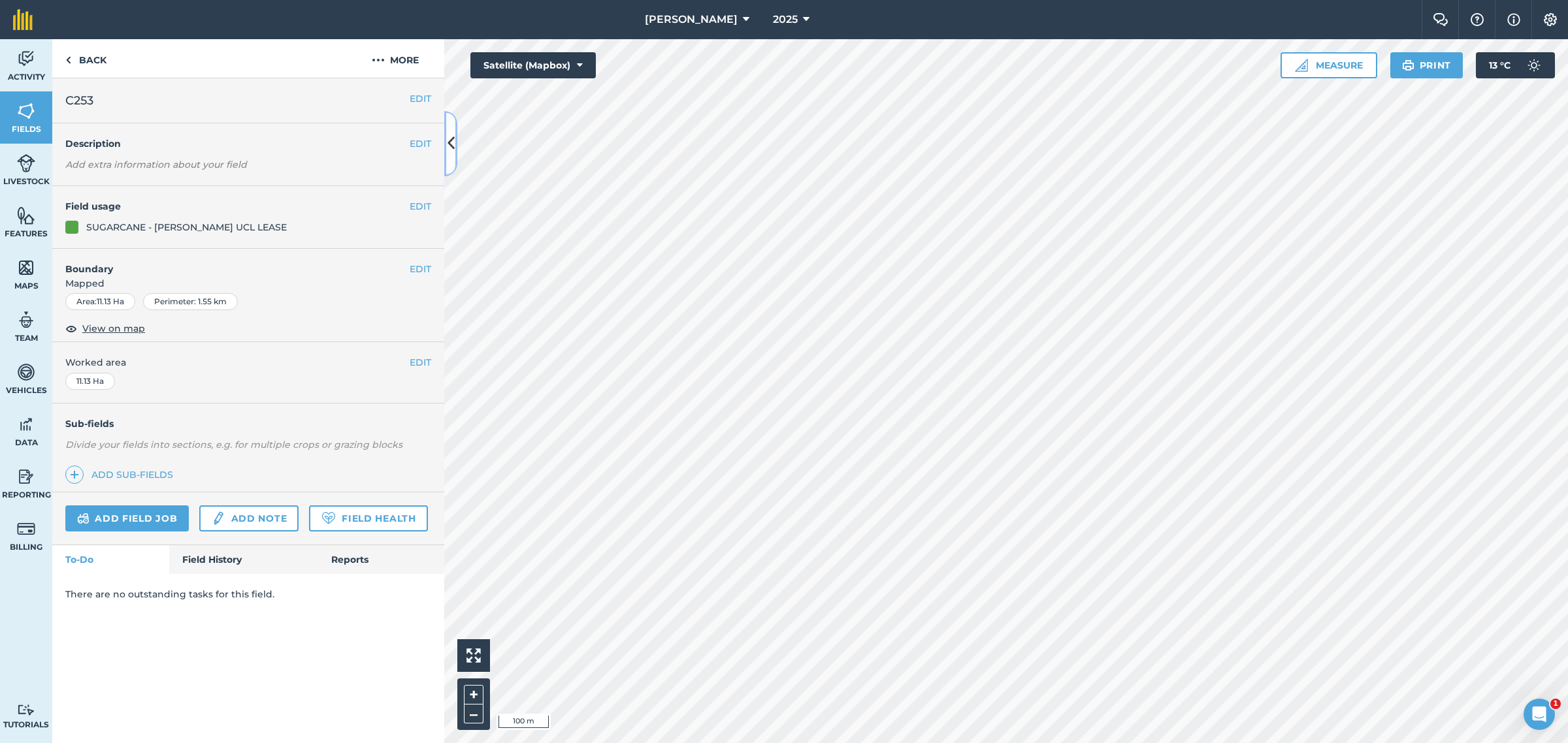
click at [447, 149] on icon at bounding box center [450, 143] width 7 height 23
